Goal: Transaction & Acquisition: Purchase product/service

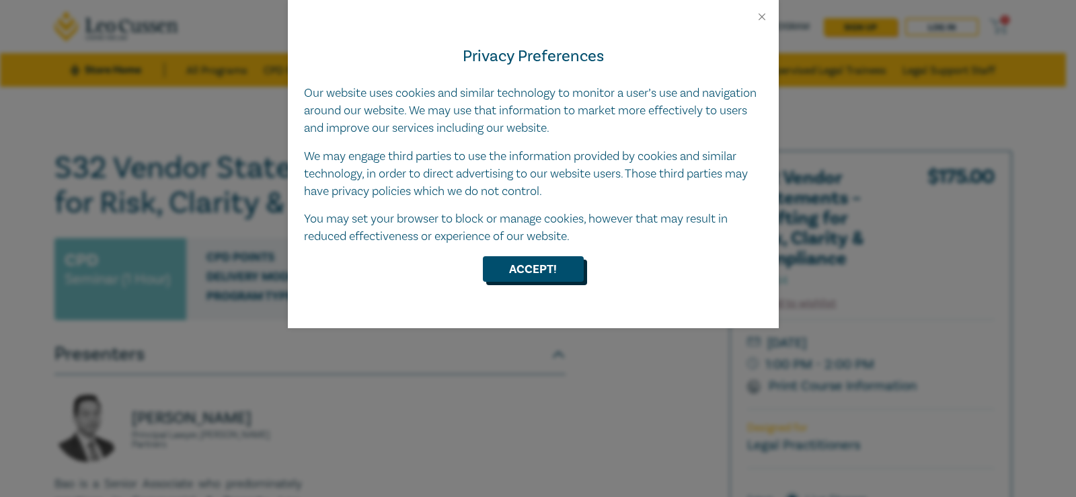
click at [529, 271] on button "Accept!" at bounding box center [533, 269] width 101 height 26
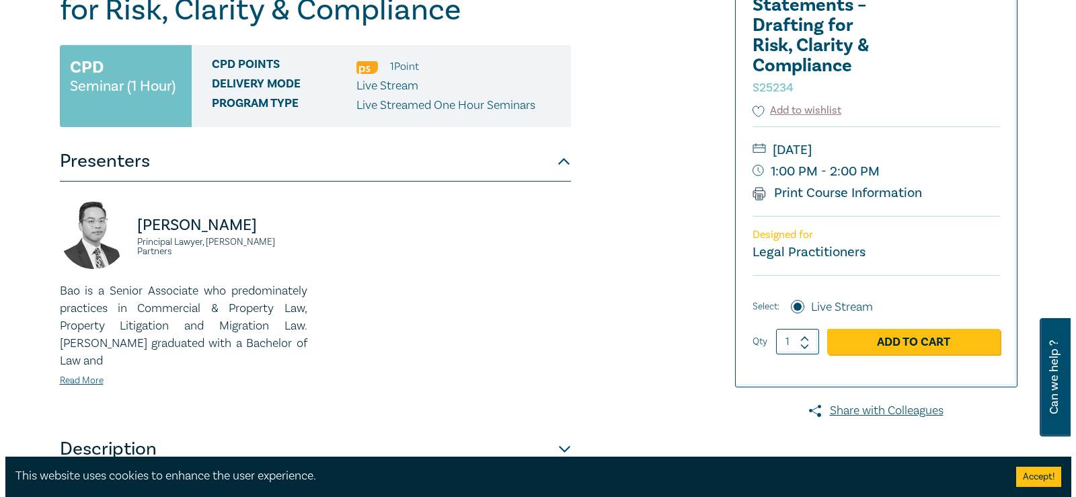
scroll to position [336, 0]
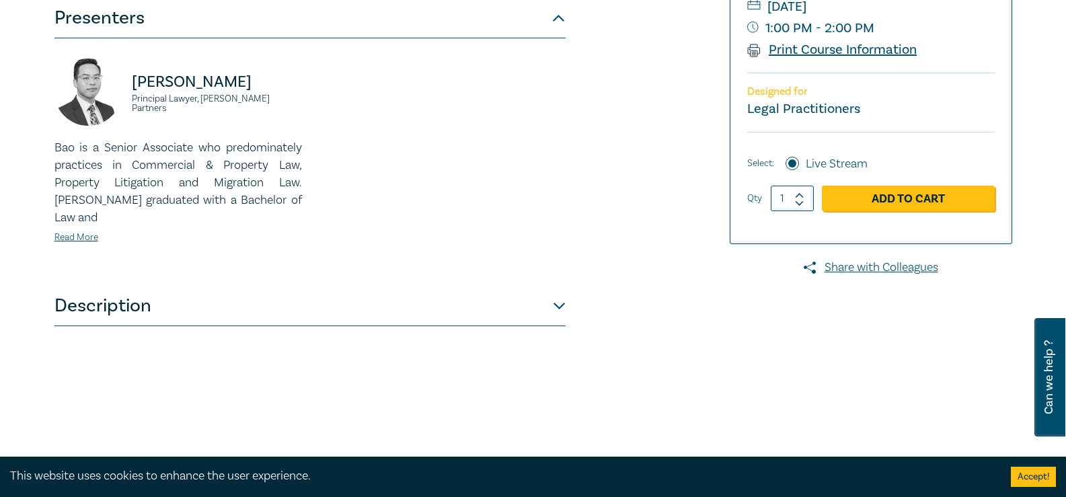
click at [847, 52] on link "Print Course Information" at bounding box center [832, 49] width 170 height 17
click at [931, 205] on link "Add to Cart" at bounding box center [908, 199] width 173 height 26
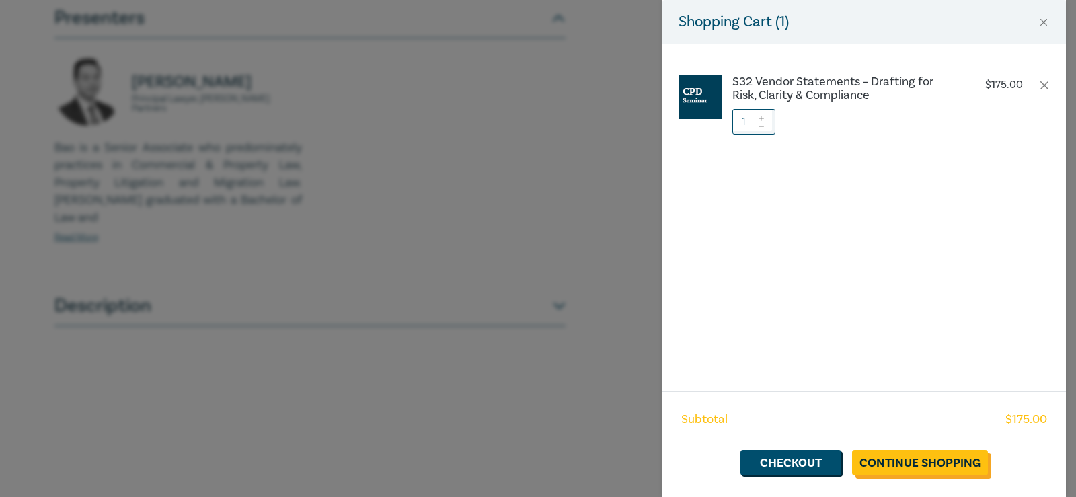
click at [898, 459] on link "Continue Shopping" at bounding box center [920, 463] width 136 height 26
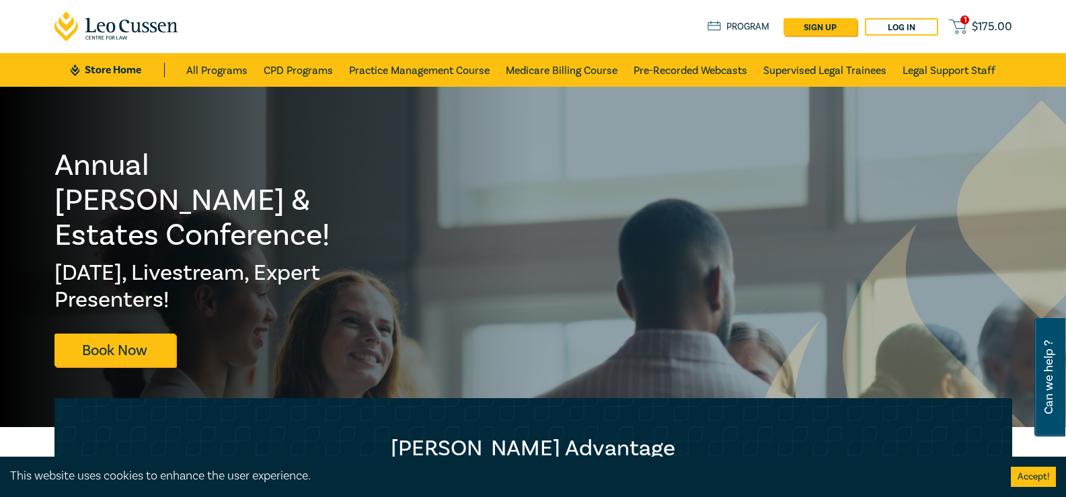
click at [1038, 480] on button "Accept!" at bounding box center [1033, 477] width 45 height 20
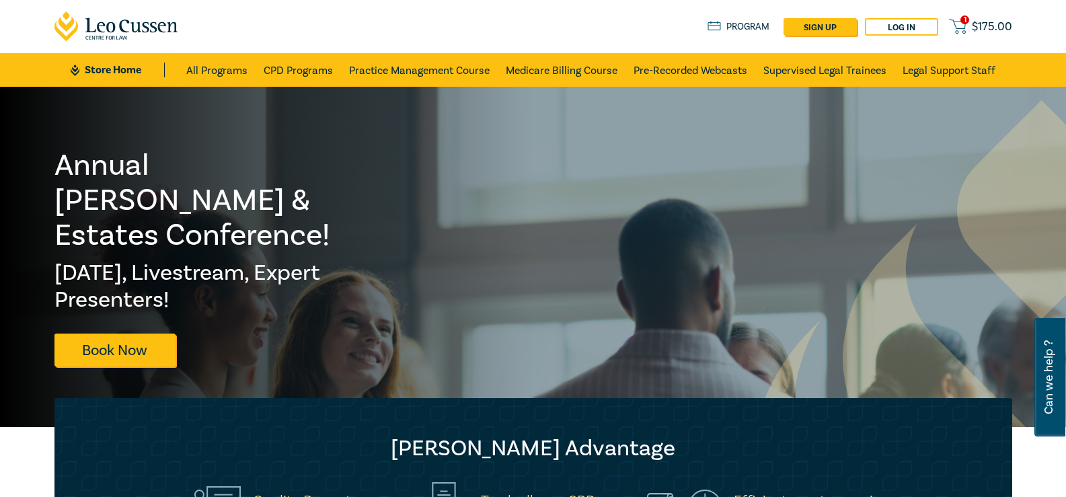
click at [997, 28] on span "$ 175.00" at bounding box center [992, 27] width 40 height 15
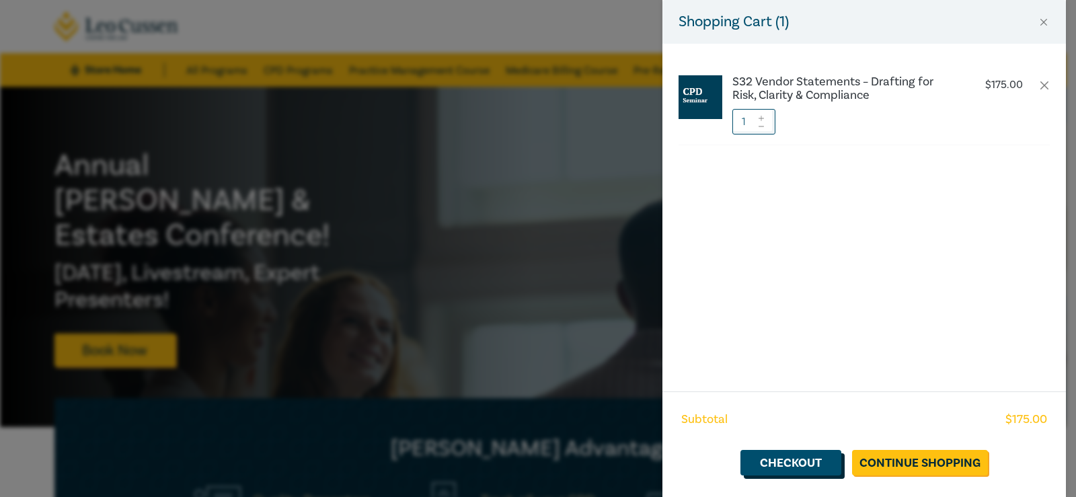
click at [779, 467] on link "Checkout" at bounding box center [790, 463] width 101 height 26
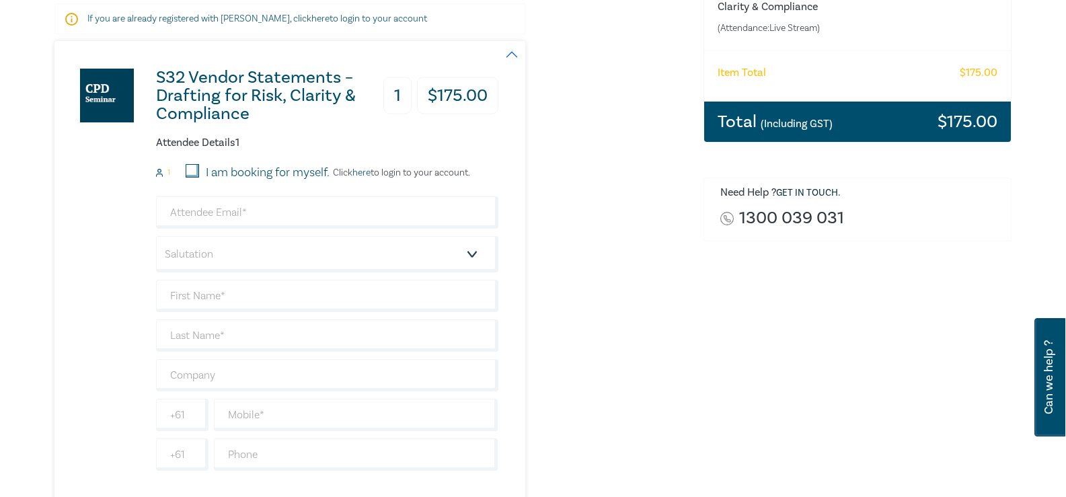
scroll to position [269, 0]
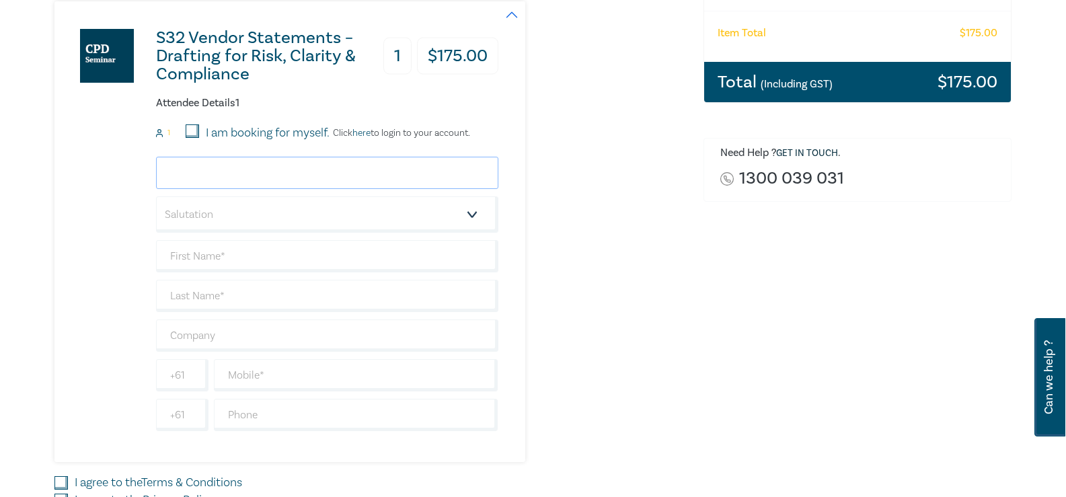
click at [350, 180] on input "email" at bounding box center [327, 173] width 342 height 32
type input "[EMAIL_ADDRESS][DOMAIN_NAME]"
click at [181, 219] on select "Salutation Mr. Mrs. Ms. Miss Dr. Prof. Other" at bounding box center [327, 214] width 342 height 36
select select "Mrs."
click at [156, 196] on select "Salutation Mr. Mrs. Ms. Miss Dr. Prof. Other" at bounding box center [327, 214] width 342 height 36
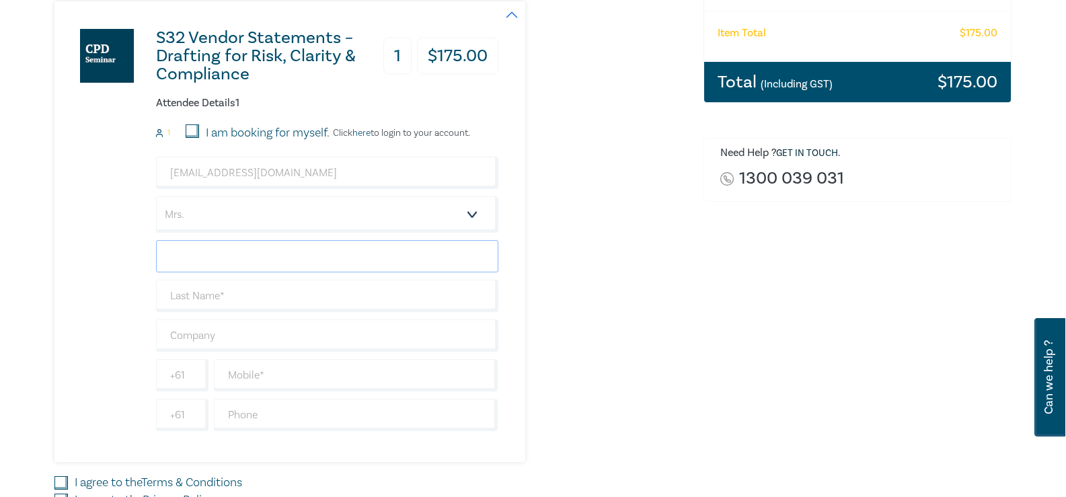
click at [210, 263] on input "text" at bounding box center [327, 256] width 342 height 32
type input "[PERSON_NAME]"
click at [247, 295] on input "text" at bounding box center [327, 296] width 342 height 32
type input "AGROTIS"
drag, startPoint x: 245, startPoint y: 256, endPoint x: 140, endPoint y: 253, distance: 105.0
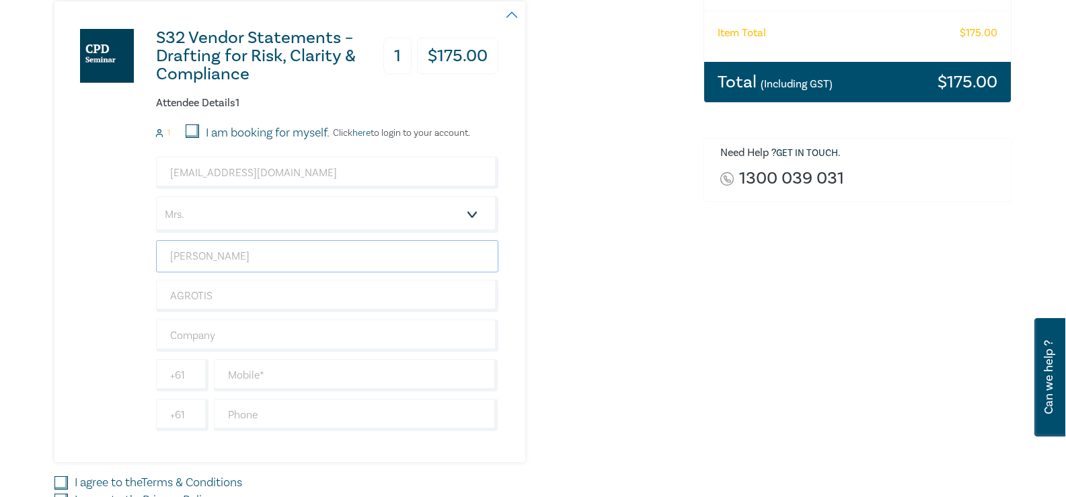
click at [140, 253] on div "S32 Vendor Statements – Drafting for Risk, Clarity & Compliance 1 $ 175.00 Atte…" at bounding box center [276, 231] width 444 height 461
type input "[PERSON_NAME]"
type input "DAL [DEMOGRAPHIC_DATA]"
type input "A. Agrotis & Associates"
click at [261, 376] on input "text" at bounding box center [356, 375] width 284 height 32
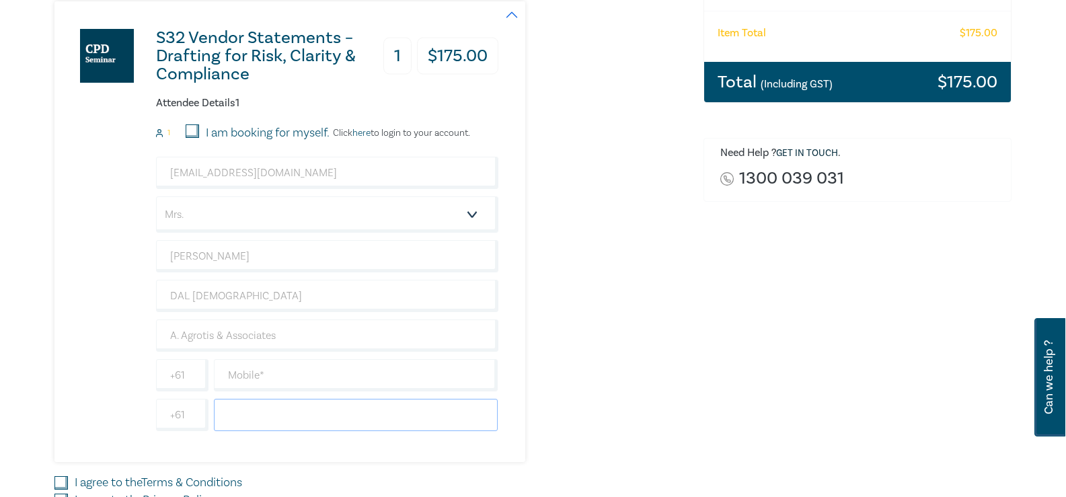
click at [245, 409] on input "text" at bounding box center [356, 415] width 284 height 32
type input "0394890522"
click at [81, 288] on div "S32 Vendor Statements – Drafting for Risk, Clarity & Compliance 1 $ 175.00 Atte…" at bounding box center [276, 231] width 444 height 461
click at [192, 131] on input "I am booking for myself." at bounding box center [192, 130] width 13 height 13
checkbox input "true"
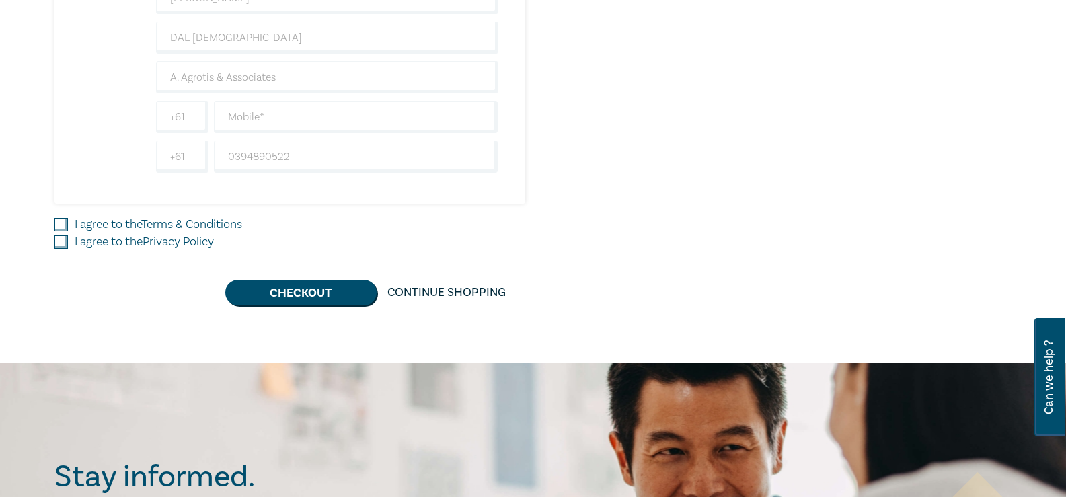
scroll to position [538, 0]
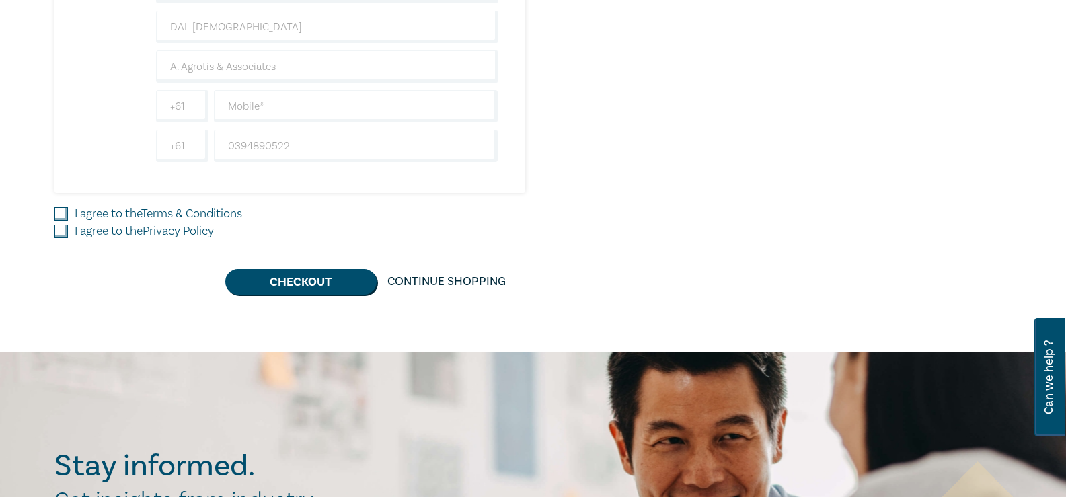
click at [61, 213] on input "I agree to the Terms & Conditions" at bounding box center [60, 213] width 13 height 13
checkbox input "true"
click at [63, 233] on input "I agree to the Privacy Policy" at bounding box center [60, 231] width 13 height 13
checkbox input "true"
click at [299, 285] on button "Checkout" at bounding box center [300, 282] width 151 height 26
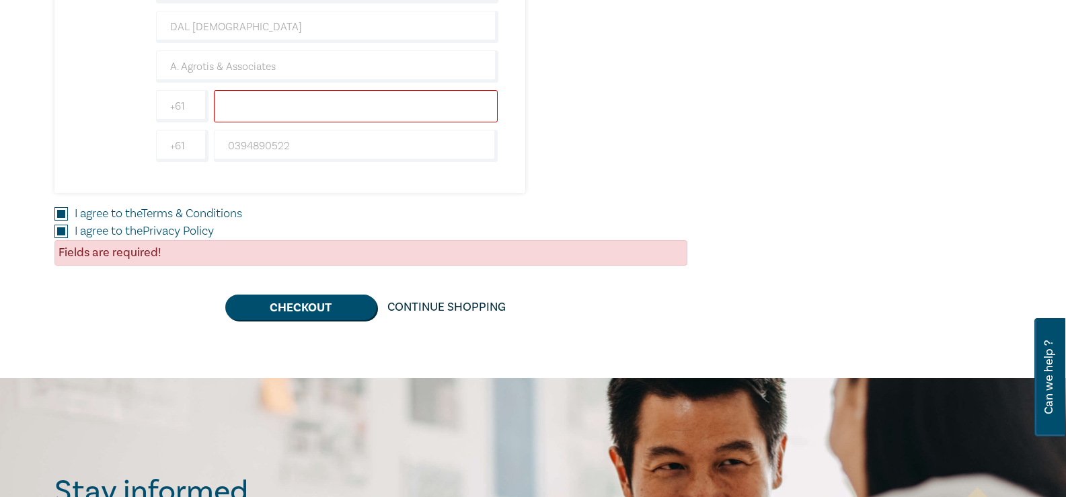
click at [276, 110] on input "text" at bounding box center [356, 106] width 284 height 32
type input "0416002171"
click at [148, 311] on div "Checkout Continue Shopping" at bounding box center [370, 308] width 633 height 26
click at [291, 309] on button "Checkout" at bounding box center [300, 308] width 151 height 26
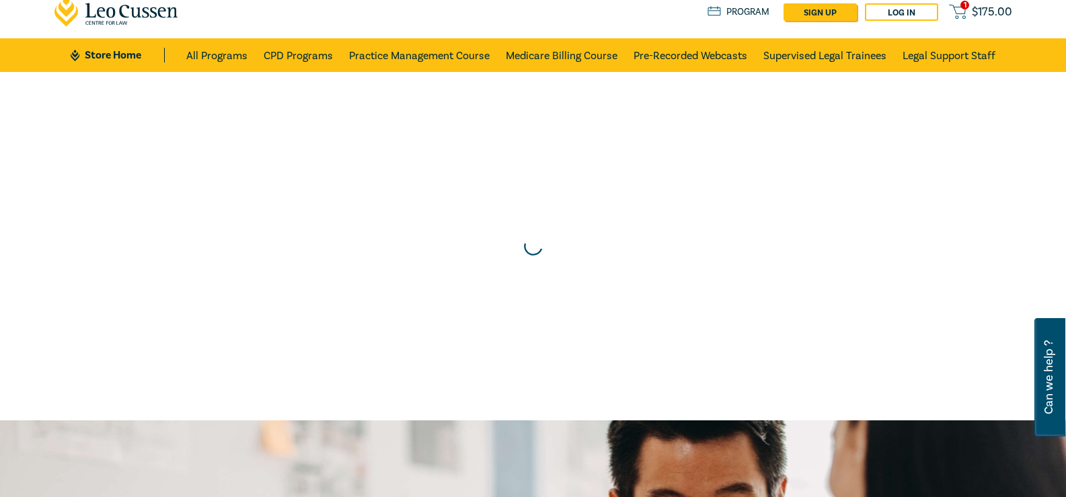
scroll to position [0, 0]
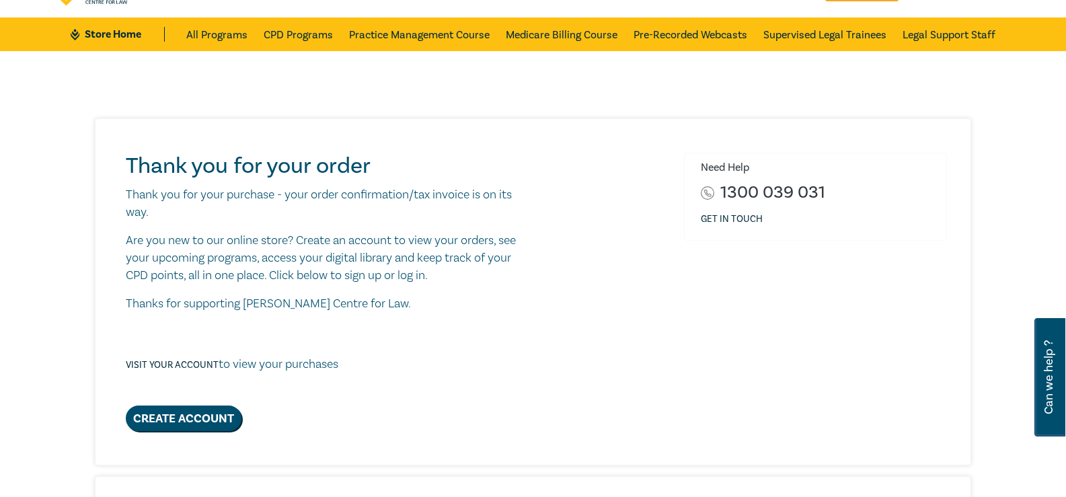
scroll to position [67, 0]
